Goal: Task Accomplishment & Management: Manage account settings

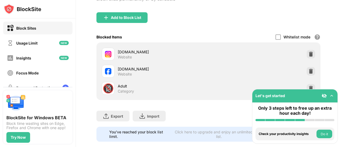
scroll to position [53, 0]
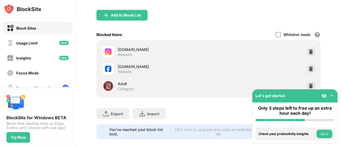
click at [309, 69] on img at bounding box center [311, 68] width 5 height 5
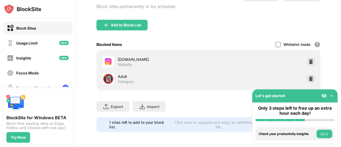
scroll to position [46, 0]
